Goal: Task Accomplishment & Management: Complete application form

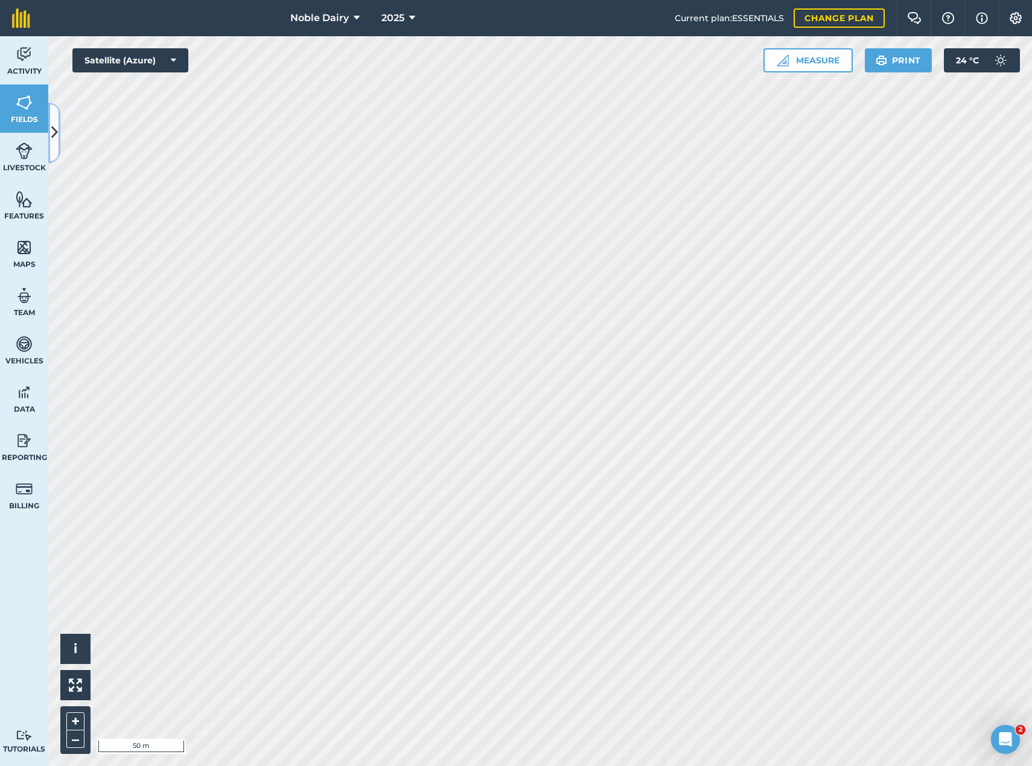
click at [56, 136] on icon at bounding box center [54, 132] width 7 height 21
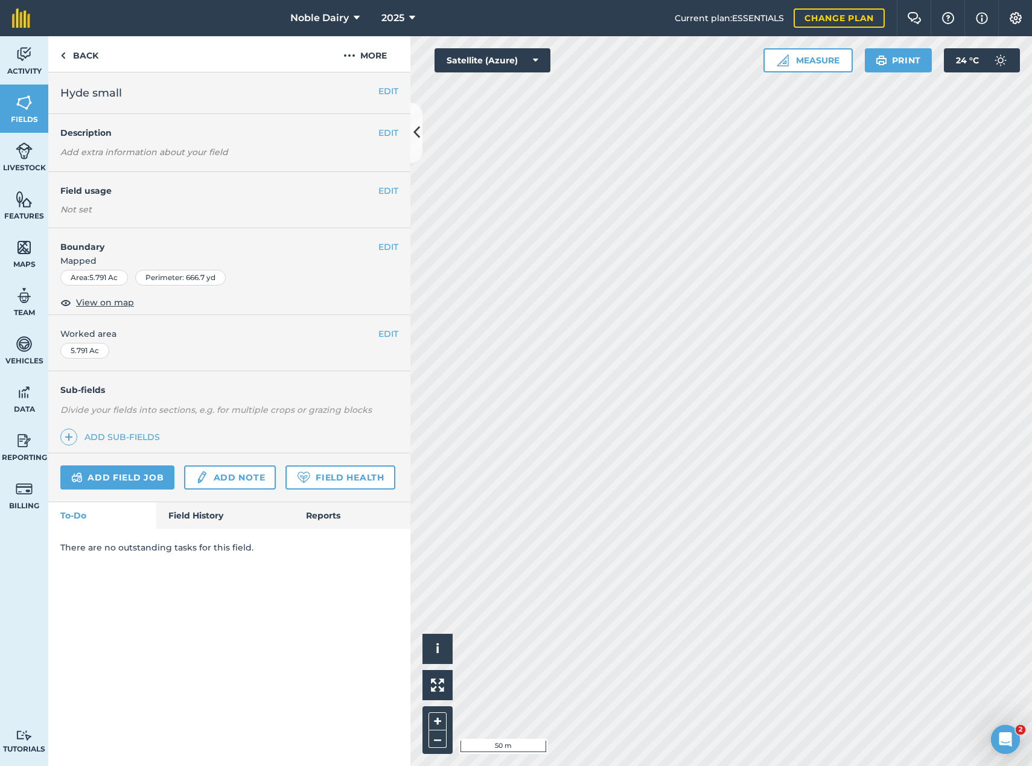
click at [374, 184] on h4 "Field usage" at bounding box center [219, 190] width 318 height 13
click at [379, 192] on button "EDIT" at bounding box center [389, 190] width 20 height 13
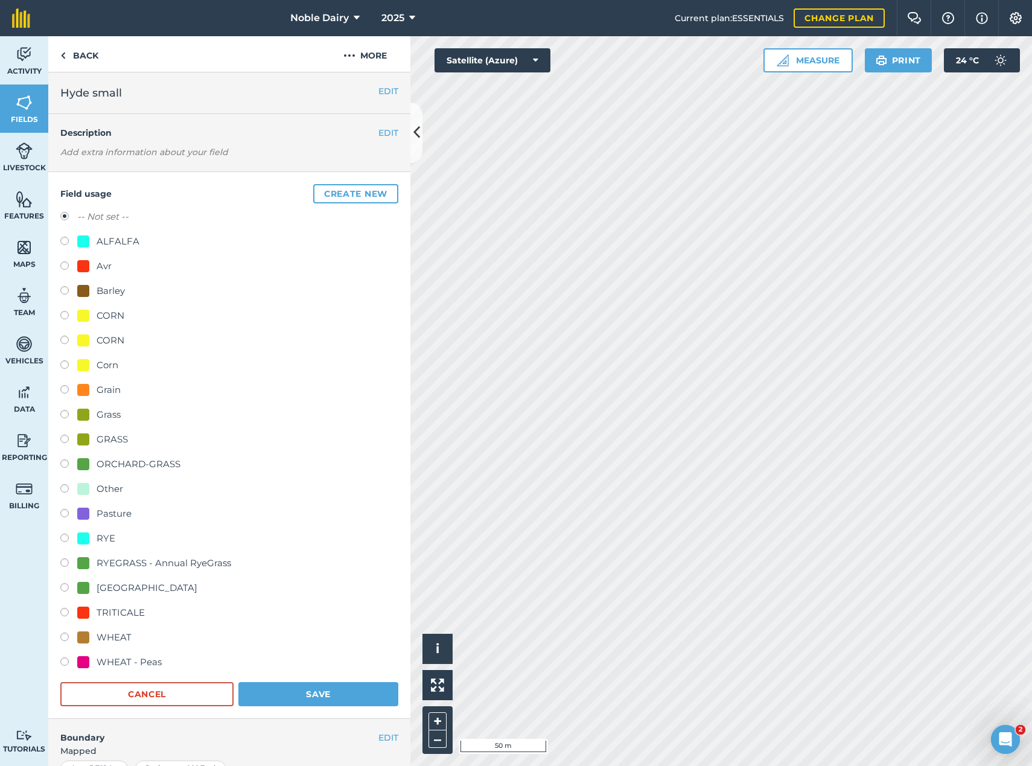
click at [74, 243] on label at bounding box center [68, 243] width 17 height 12
radio input "true"
radio input "false"
click at [285, 687] on button "Save" at bounding box center [318, 694] width 160 height 24
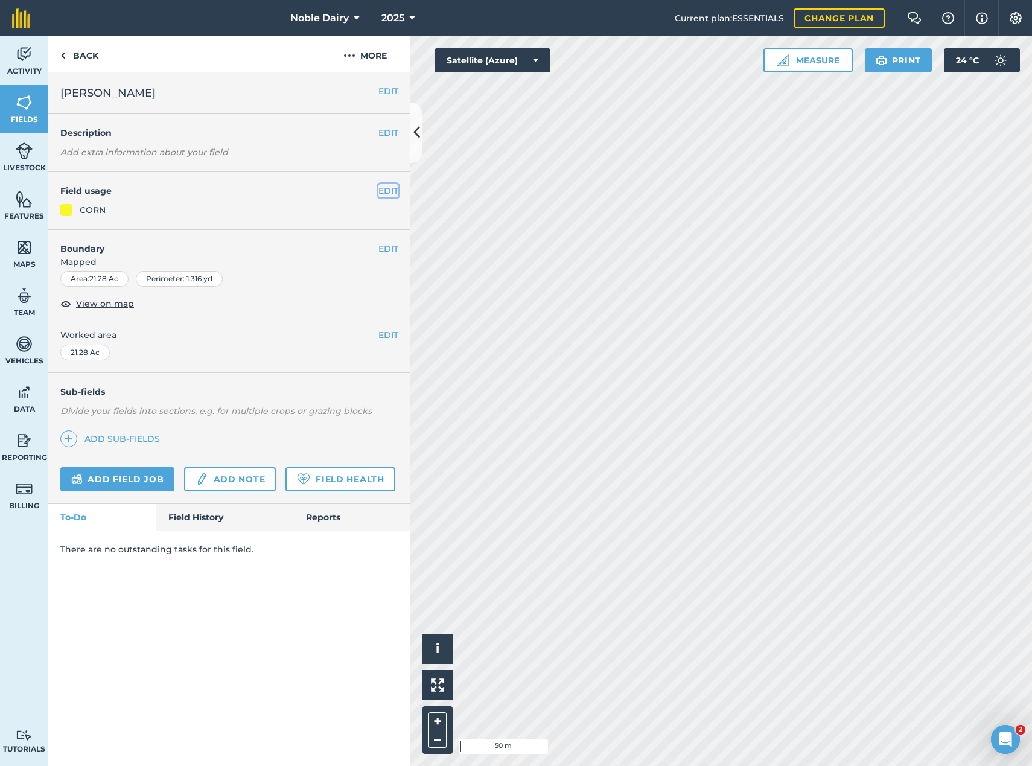
click at [388, 188] on button "EDIT" at bounding box center [389, 190] width 20 height 13
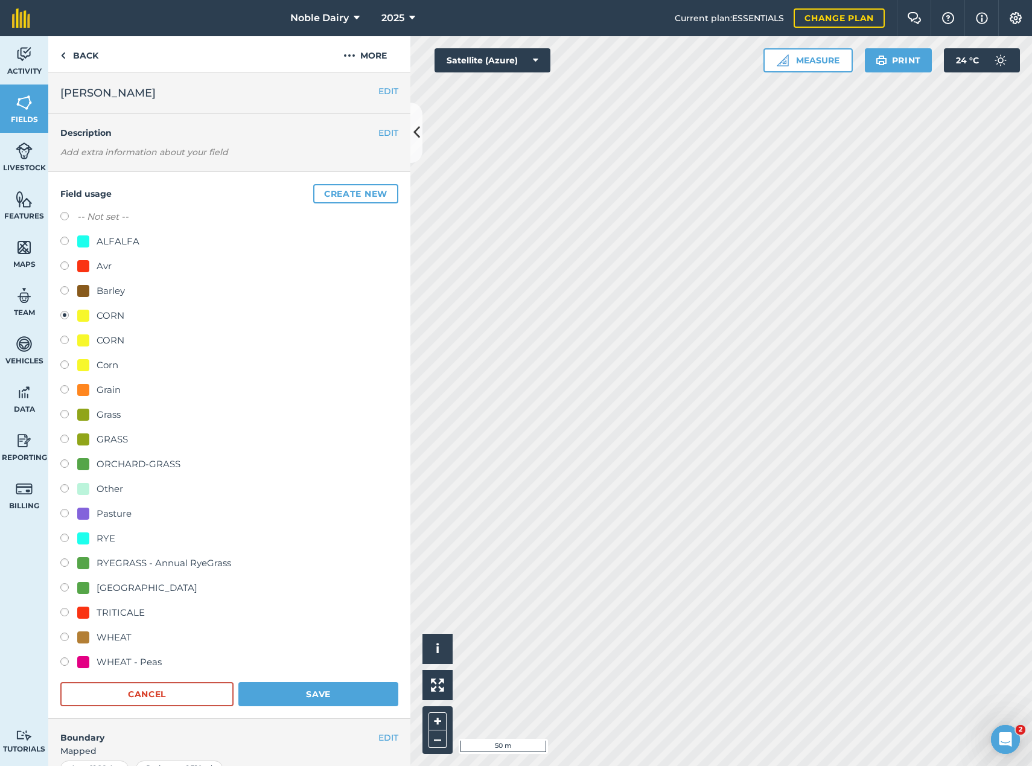
click at [122, 611] on div "TRITICALE" at bounding box center [121, 613] width 48 height 14
radio input "true"
radio input "false"
click at [320, 692] on button "Save" at bounding box center [318, 694] width 160 height 24
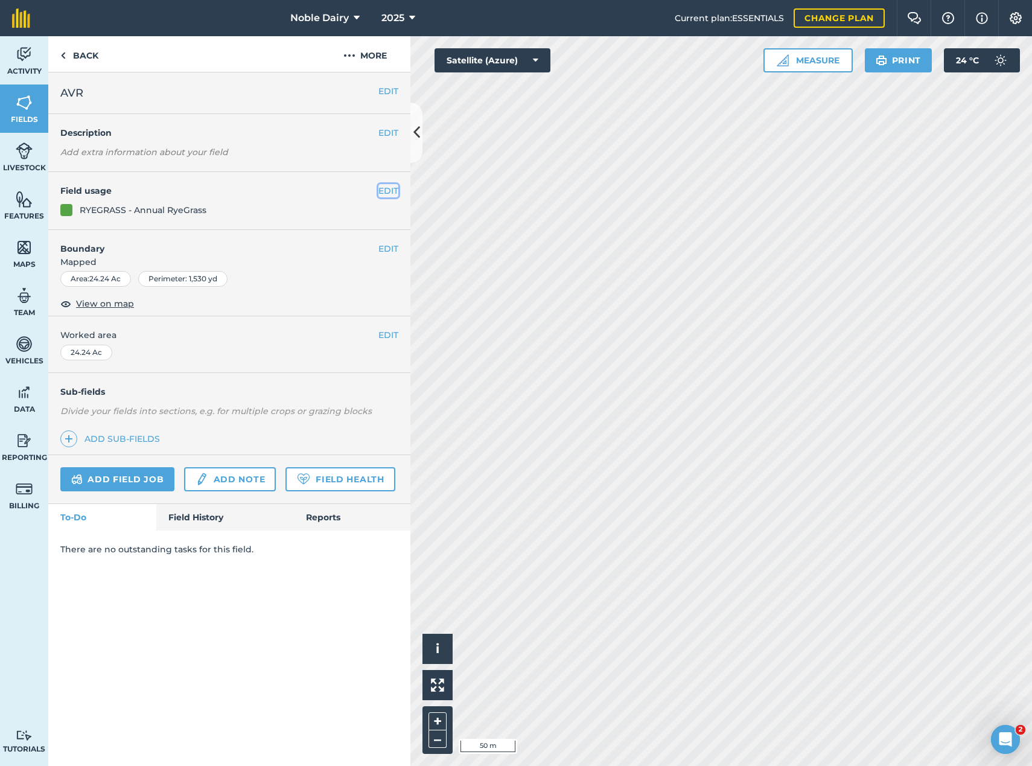
click at [386, 193] on button "EDIT" at bounding box center [389, 190] width 20 height 13
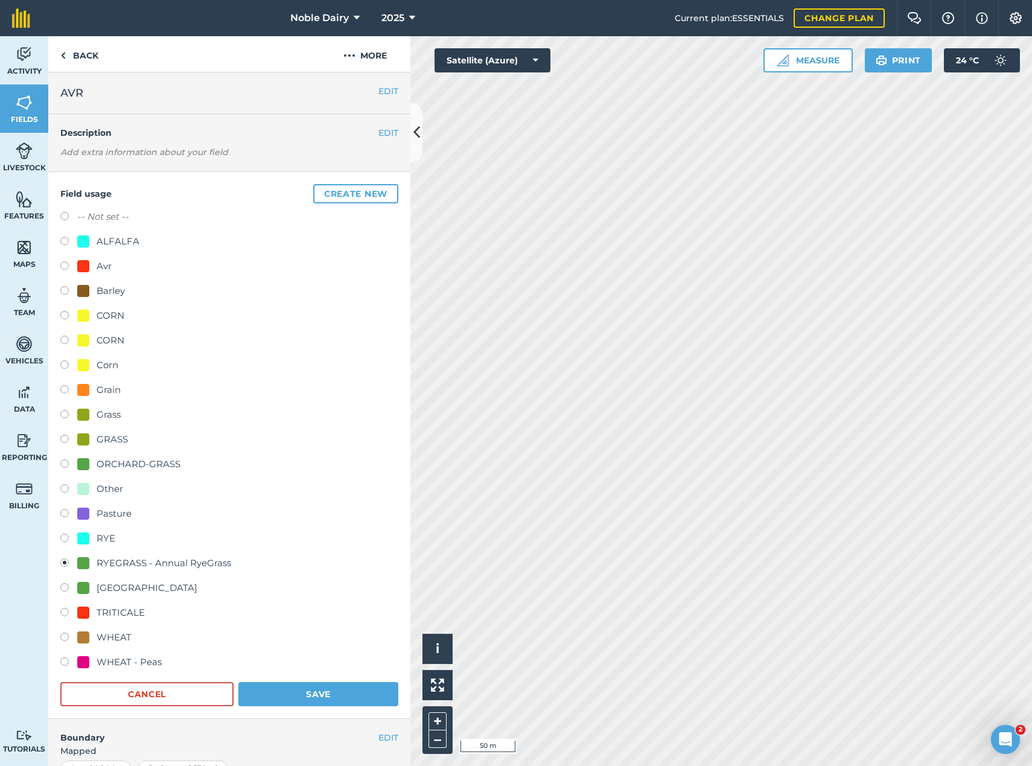
click at [123, 615] on div "TRITICALE" at bounding box center [121, 613] width 48 height 14
radio input "true"
radio input "false"
click at [308, 695] on button "Save" at bounding box center [318, 694] width 160 height 24
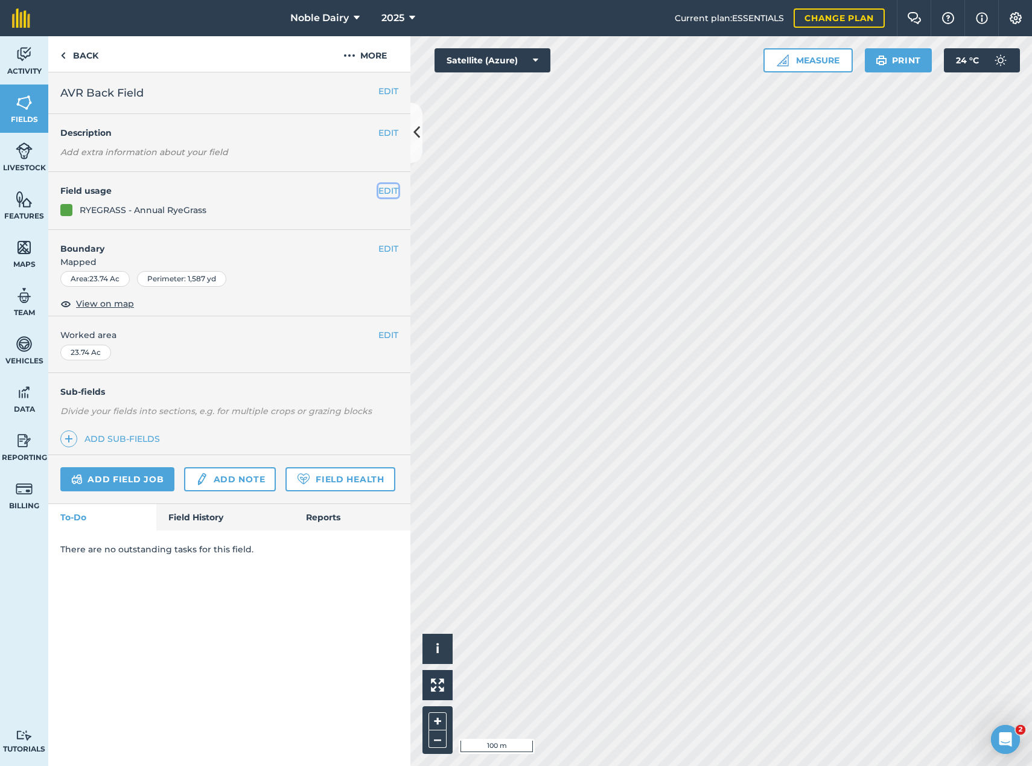
click at [390, 188] on button "EDIT" at bounding box center [389, 190] width 20 height 13
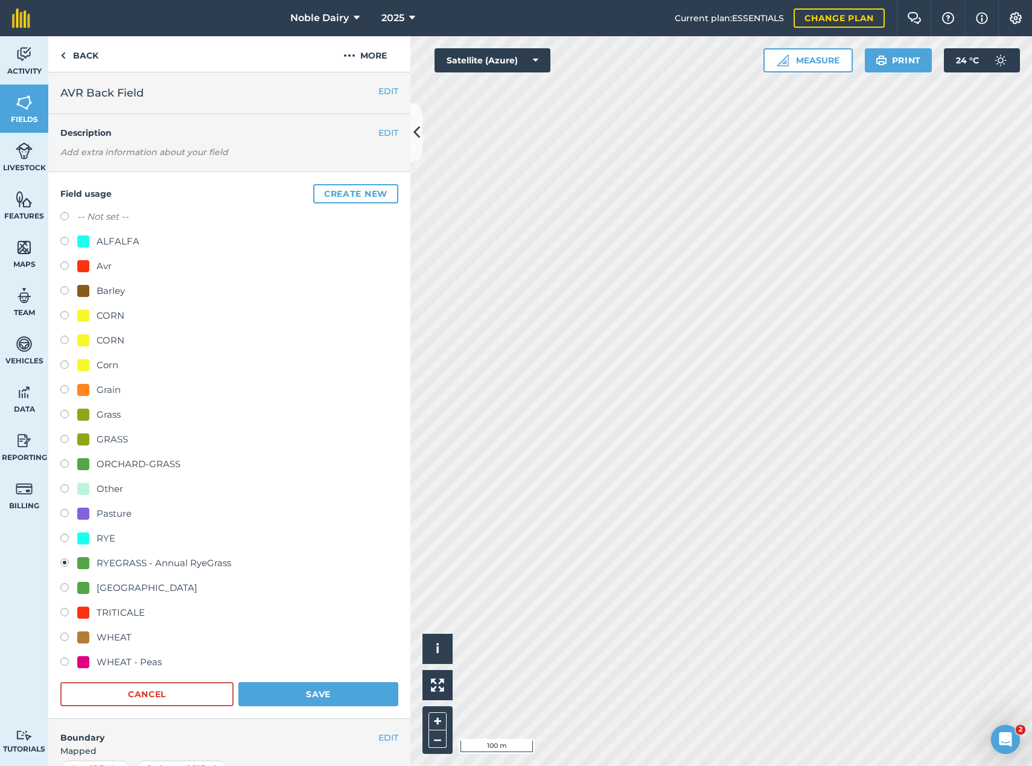
click at [114, 615] on div "TRITICALE" at bounding box center [121, 613] width 48 height 14
radio input "true"
radio input "false"
click at [313, 692] on button "Save" at bounding box center [318, 694] width 160 height 24
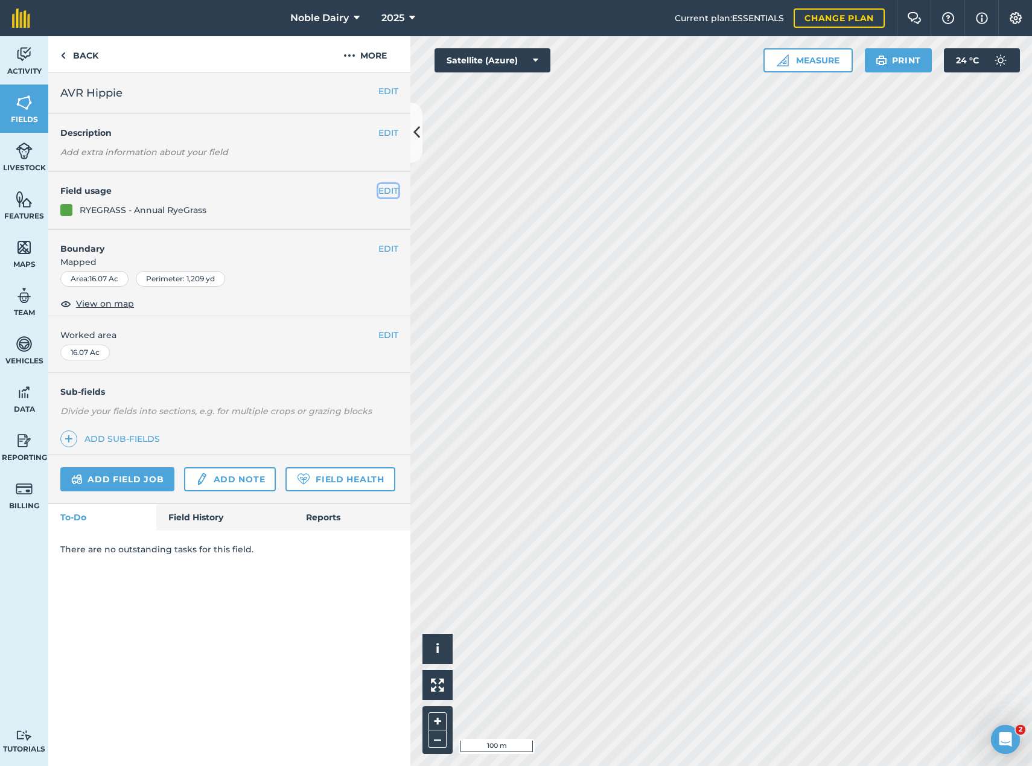
drag, startPoint x: 389, startPoint y: 194, endPoint x: 388, endPoint y: 208, distance: 13.3
click at [389, 194] on button "EDIT" at bounding box center [389, 190] width 20 height 13
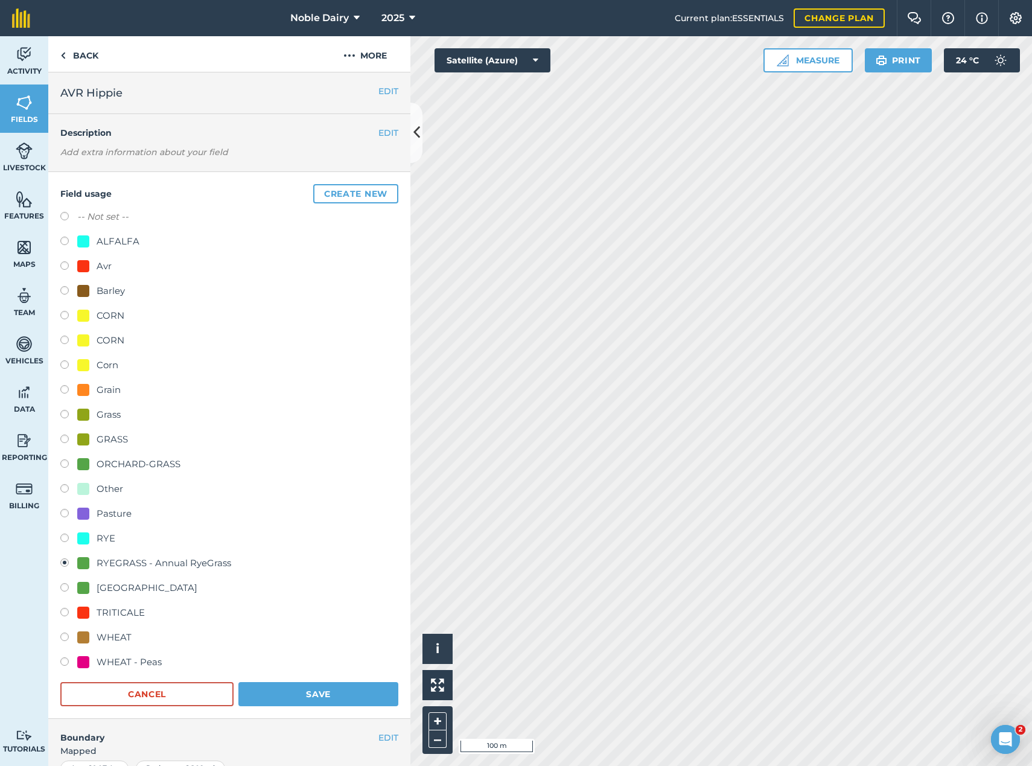
click at [122, 613] on div "TRITICALE" at bounding box center [121, 613] width 48 height 14
radio input "true"
radio input "false"
click at [311, 696] on button "Save" at bounding box center [318, 694] width 160 height 24
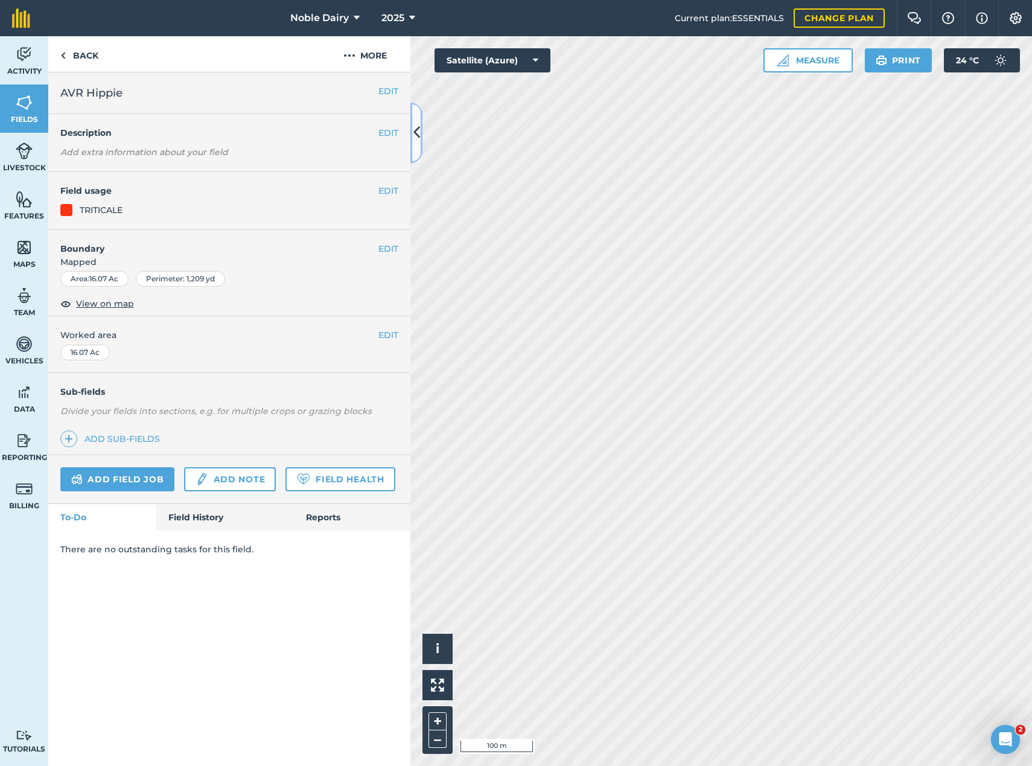
click at [422, 138] on button at bounding box center [417, 133] width 12 height 60
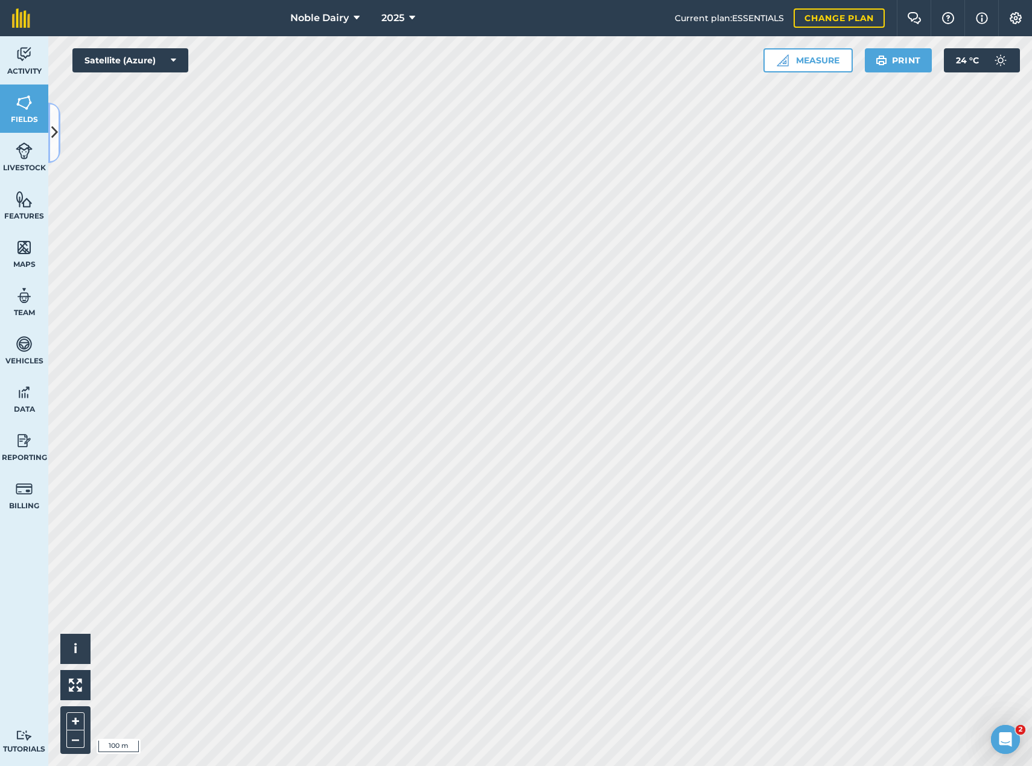
click at [54, 136] on icon at bounding box center [54, 132] width 7 height 21
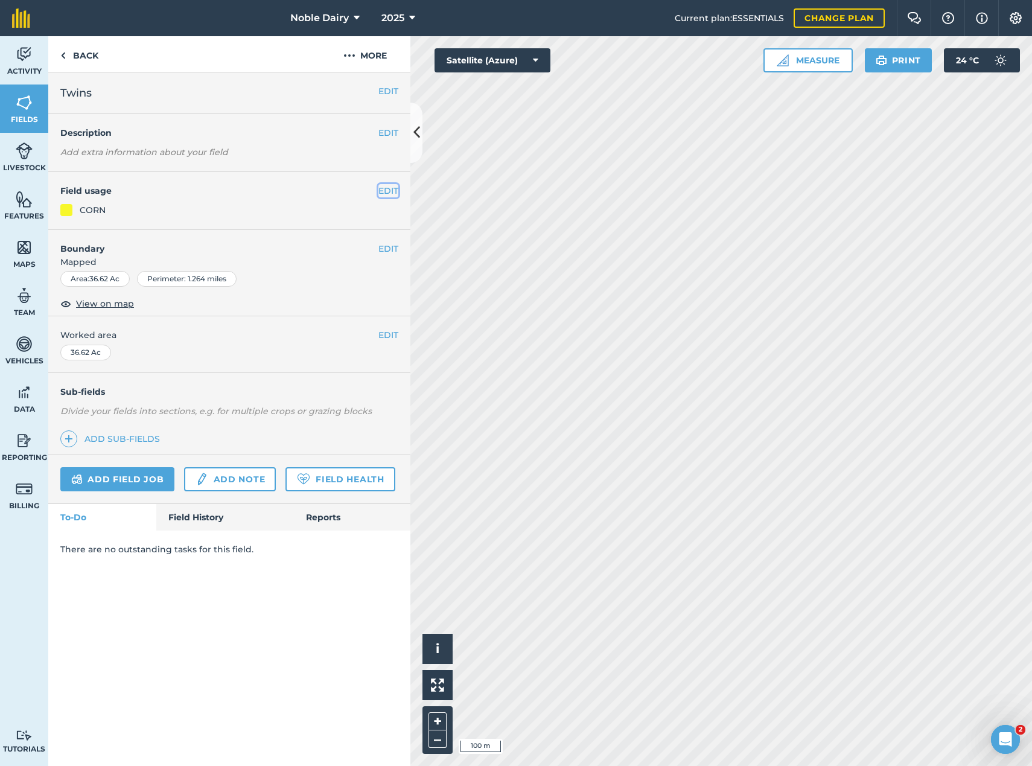
click at [387, 196] on button "EDIT" at bounding box center [389, 190] width 20 height 13
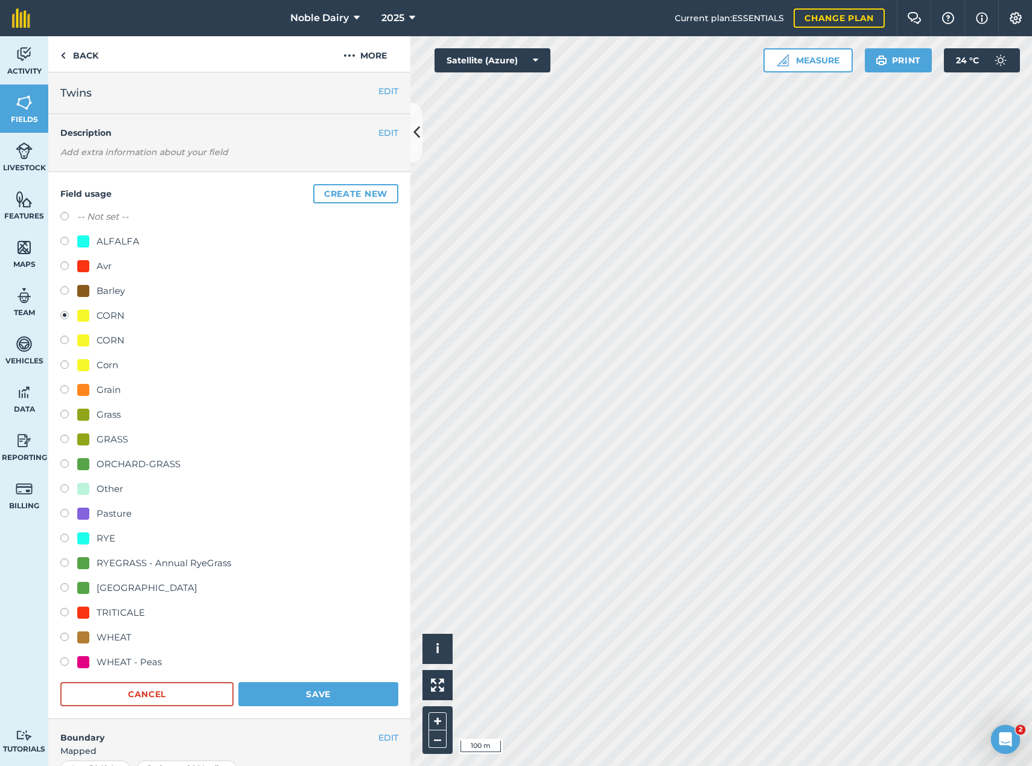
click at [124, 610] on div "TRITICALE" at bounding box center [121, 613] width 48 height 14
radio input "true"
radio input "false"
click at [329, 698] on button "Save" at bounding box center [318, 694] width 160 height 24
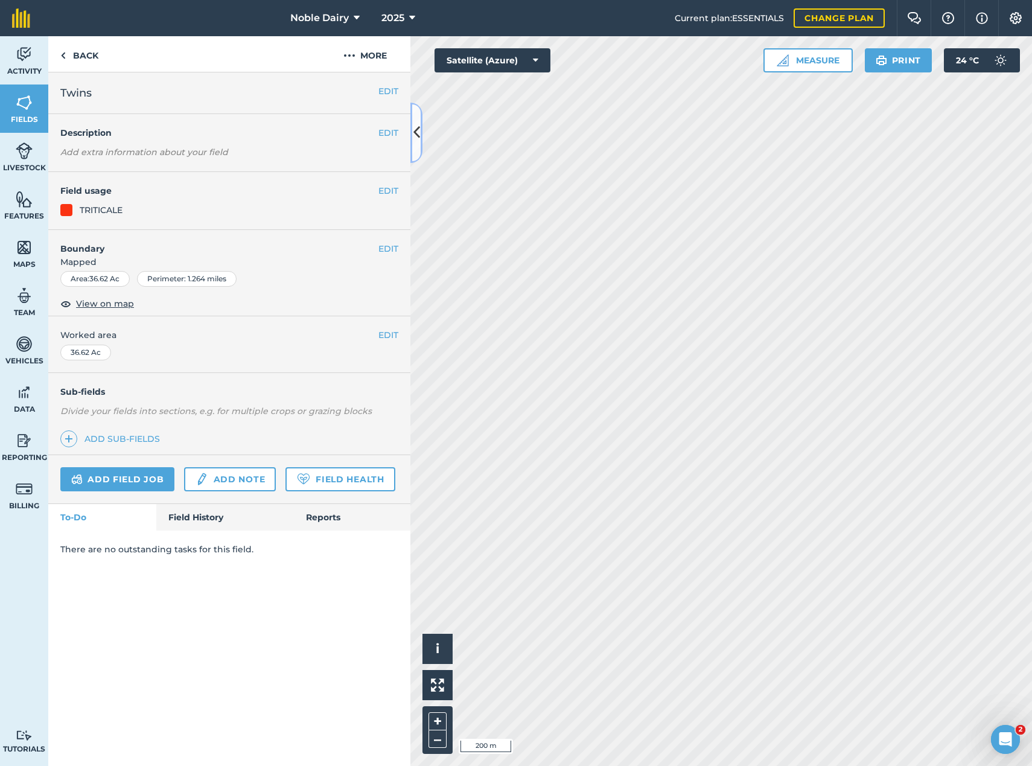
click at [419, 135] on icon at bounding box center [417, 132] width 7 height 21
